Goal: Information Seeking & Learning: Learn about a topic

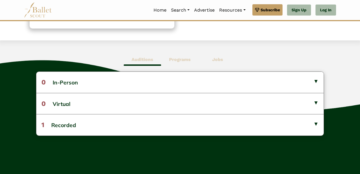
scroll to position [128, 0]
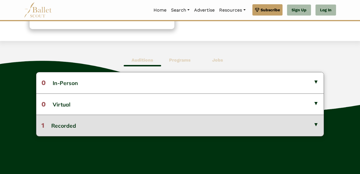
click at [78, 127] on button "1 Recorded" at bounding box center [179, 124] width 287 height 21
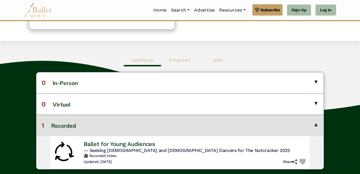
click at [135, 153] on h5 "— Seeking [DEMOGRAPHIC_DATA] and [DEMOGRAPHIC_DATA] Dancers for The Nutcracker …" at bounding box center [196, 150] width 224 height 6
click at [120, 156] on h6 "🎥 Recorded Video" at bounding box center [196, 155] width 224 height 5
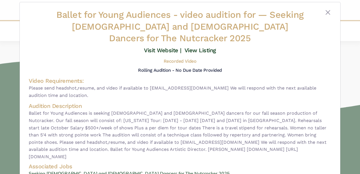
scroll to position [9, 0]
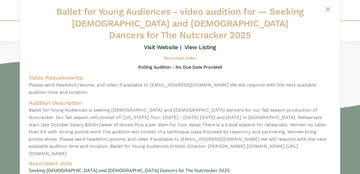
click at [179, 55] on h5 "Recorded Video" at bounding box center [180, 58] width 33 height 6
click at [175, 64] on h5 "Rolling Audition - No Due Date Provided" at bounding box center [180, 66] width 84 height 5
click at [197, 44] on link "View Listing" at bounding box center [201, 47] width 32 height 7
